Goal: Information Seeking & Learning: Learn about a topic

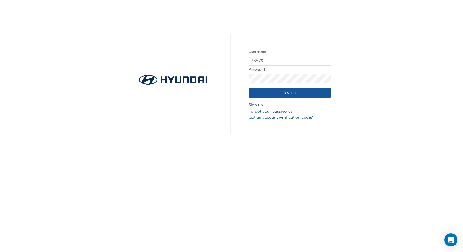
click at [317, 91] on button "Sign In" at bounding box center [290, 93] width 83 height 10
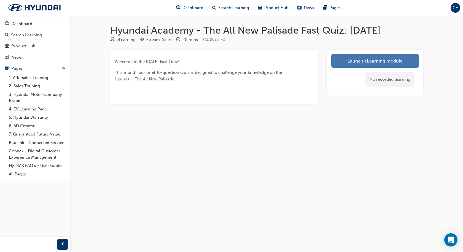
click at [381, 60] on link "Launch eLearning module" at bounding box center [376, 61] width 88 height 14
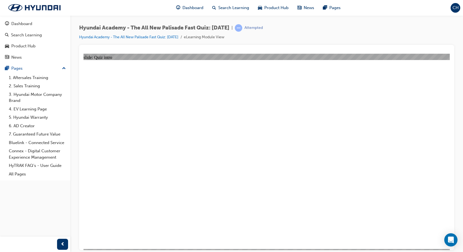
radio input "true"
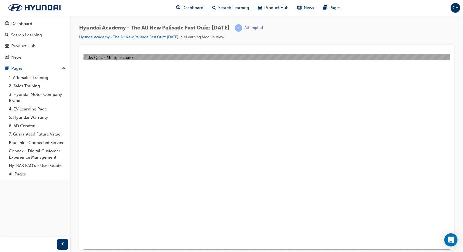
radio input "true"
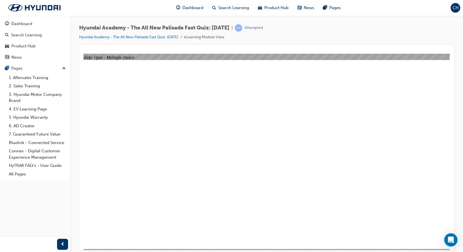
radio input "true"
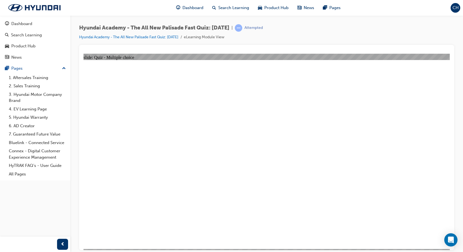
radio input "true"
checkbox input "true"
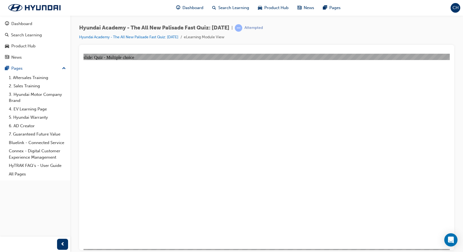
checkbox input "true"
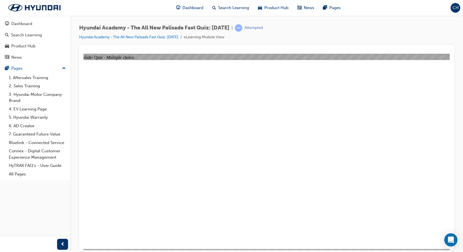
radio input "true"
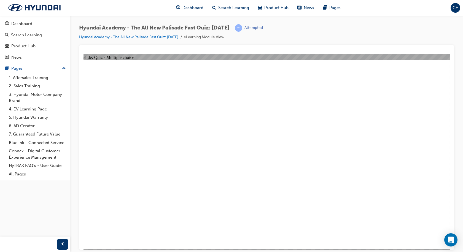
radio input "true"
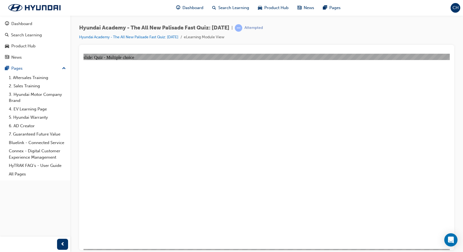
checkbox input "true"
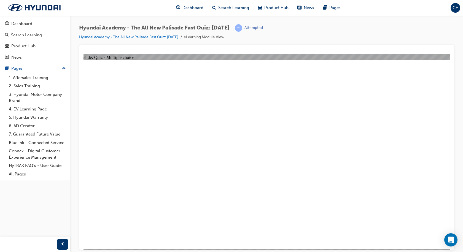
checkbox input "true"
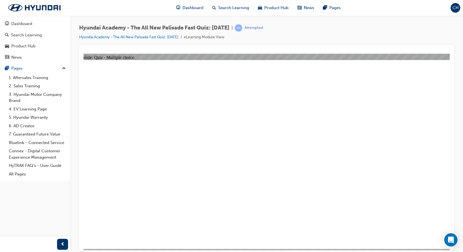
checkbox input "true"
radio input "true"
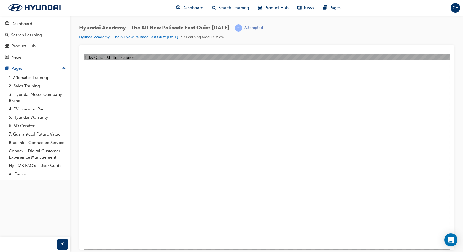
drag, startPoint x: 334, startPoint y: 239, endPoint x: 328, endPoint y: 239, distance: 5.9
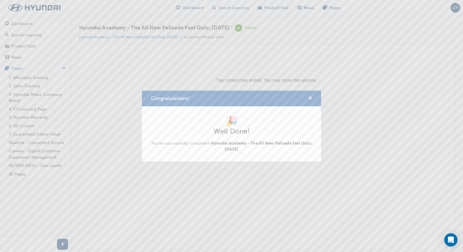
click at [309, 101] on span "cross-icon" at bounding box center [310, 98] width 4 height 5
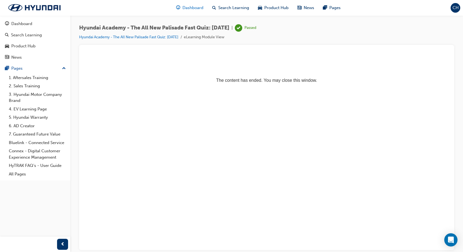
click at [181, 11] on div "Dashboard" at bounding box center [190, 7] width 36 height 11
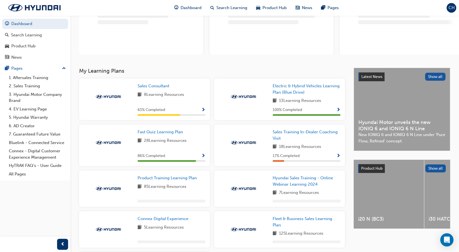
scroll to position [55, 0]
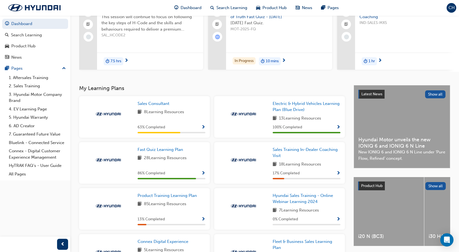
click at [203, 176] on span "Show Progress" at bounding box center [203, 173] width 4 height 5
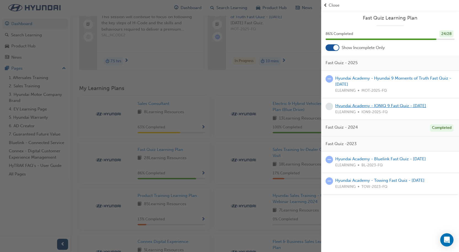
click at [382, 105] on link "Hyundai Academy - IONIQ 9 Fast Quiz - [DATE]" at bounding box center [380, 105] width 91 height 5
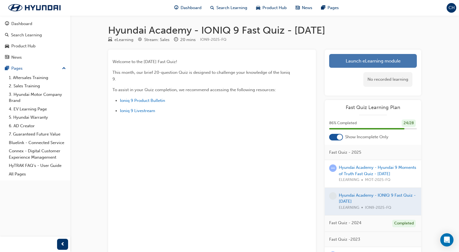
click at [384, 61] on link "Launch eLearning module" at bounding box center [373, 61] width 88 height 14
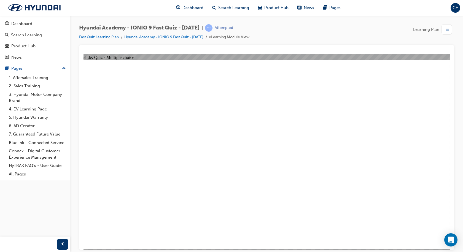
radio input "true"
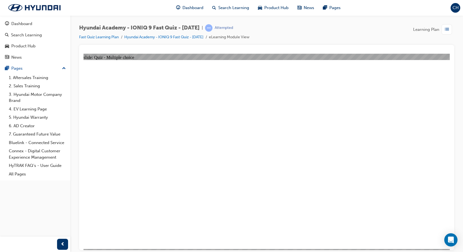
radio input "true"
drag, startPoint x: 181, startPoint y: 209, endPoint x: 185, endPoint y: 221, distance: 12.3
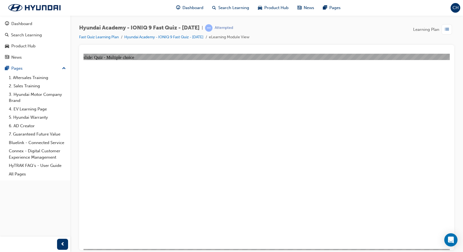
radio input "true"
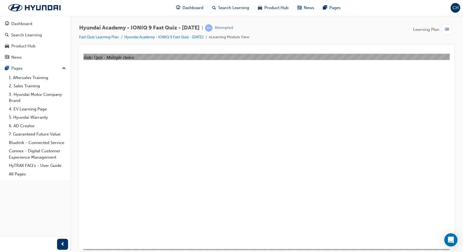
radio input "true"
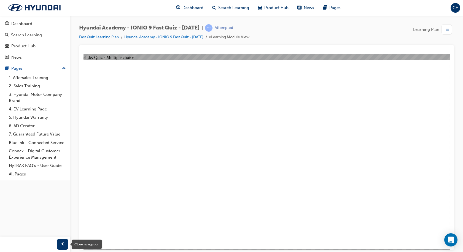
click at [58, 246] on div "button" at bounding box center [62, 244] width 11 height 11
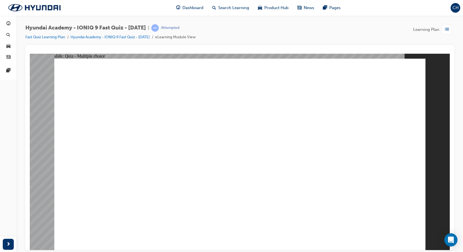
click at [1, 243] on div at bounding box center [8, 244] width 17 height 15
click at [4, 242] on div "button" at bounding box center [8, 244] width 11 height 11
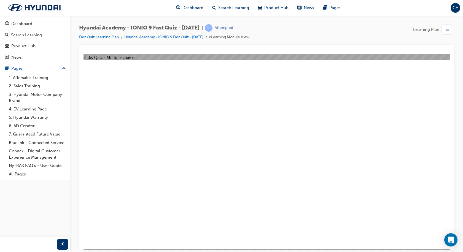
click at [58, 244] on div "button" at bounding box center [62, 244] width 11 height 11
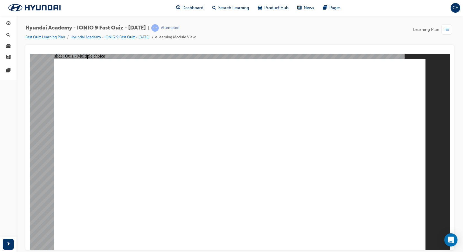
radio input "true"
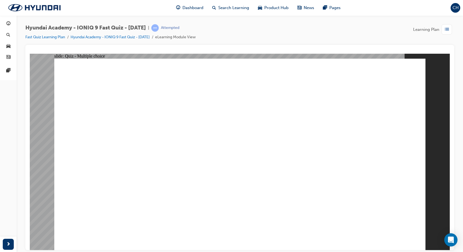
radio input "false"
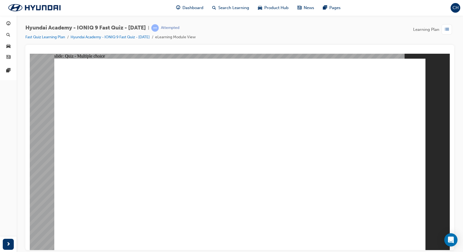
radio input "true"
drag, startPoint x: 373, startPoint y: 231, endPoint x: 376, endPoint y: 230, distance: 2.9
checkbox input "true"
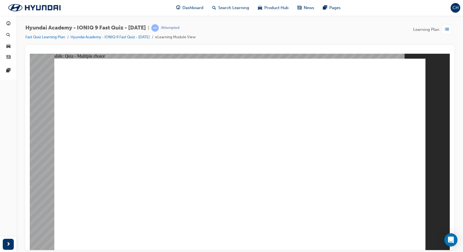
checkbox input "true"
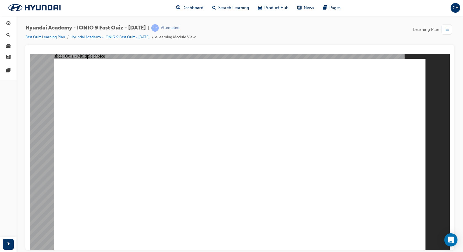
checkbox input "true"
